Goal: Navigation & Orientation: Find specific page/section

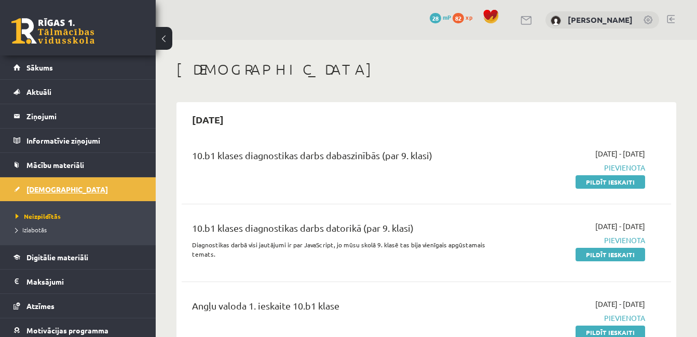
scroll to position [368, 0]
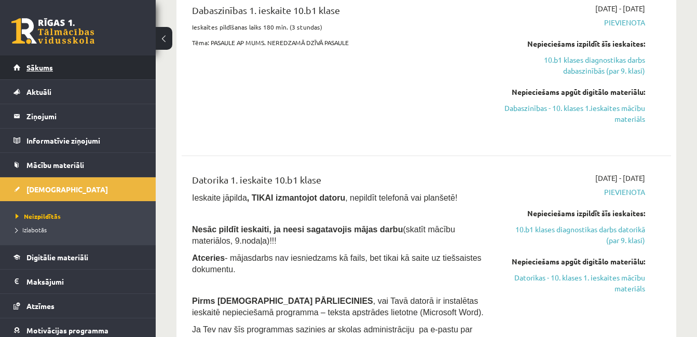
click at [51, 73] on link "Sākums" at bounding box center [77, 68] width 129 height 24
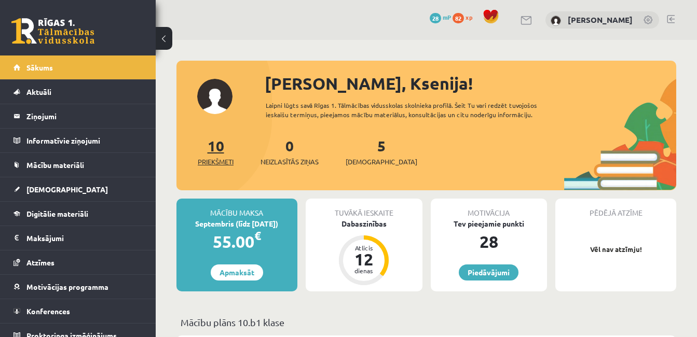
click at [224, 147] on link "10 Priekšmeti" at bounding box center [216, 151] width 36 height 31
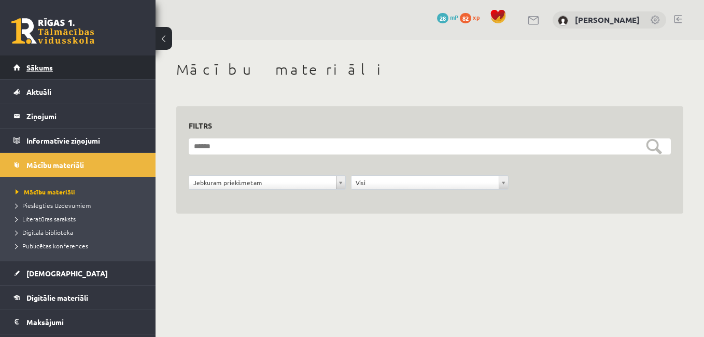
click at [54, 72] on link "Sākums" at bounding box center [77, 68] width 129 height 24
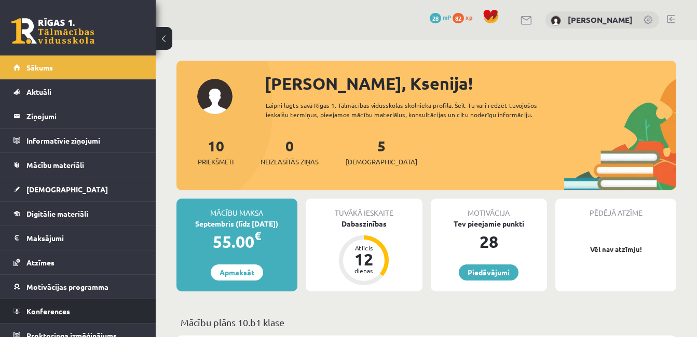
click at [54, 306] on link "Konferences" at bounding box center [77, 311] width 129 height 24
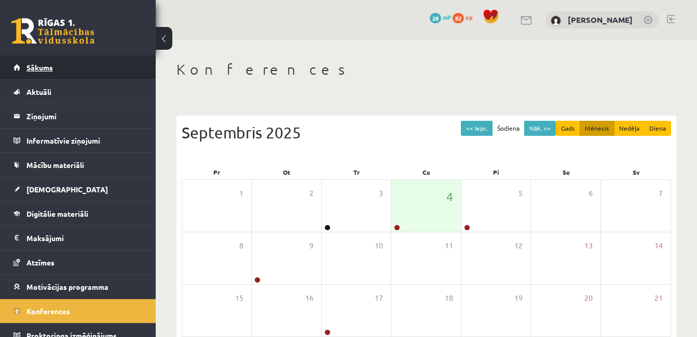
click at [57, 71] on link "Sākums" at bounding box center [77, 68] width 129 height 24
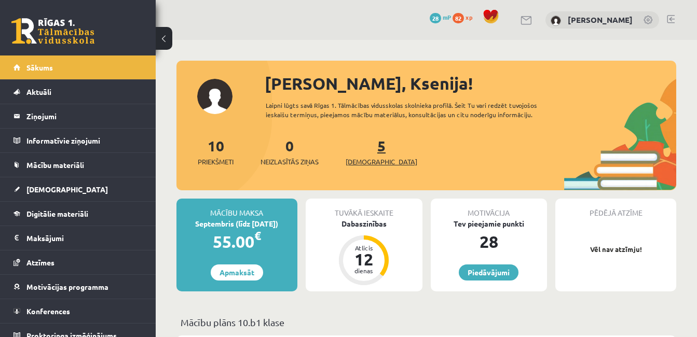
click at [364, 147] on link "5 Ieskaites" at bounding box center [381, 151] width 72 height 31
